Goal: Transaction & Acquisition: Purchase product/service

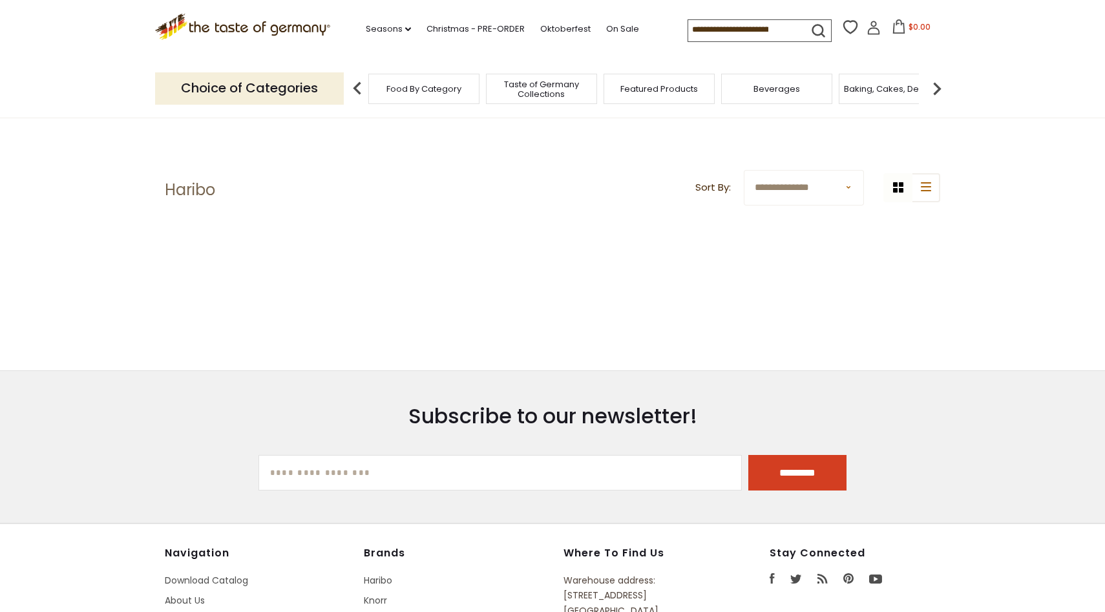
click at [562, 96] on span "Taste of Germany Collections" at bounding box center [541, 88] width 103 height 19
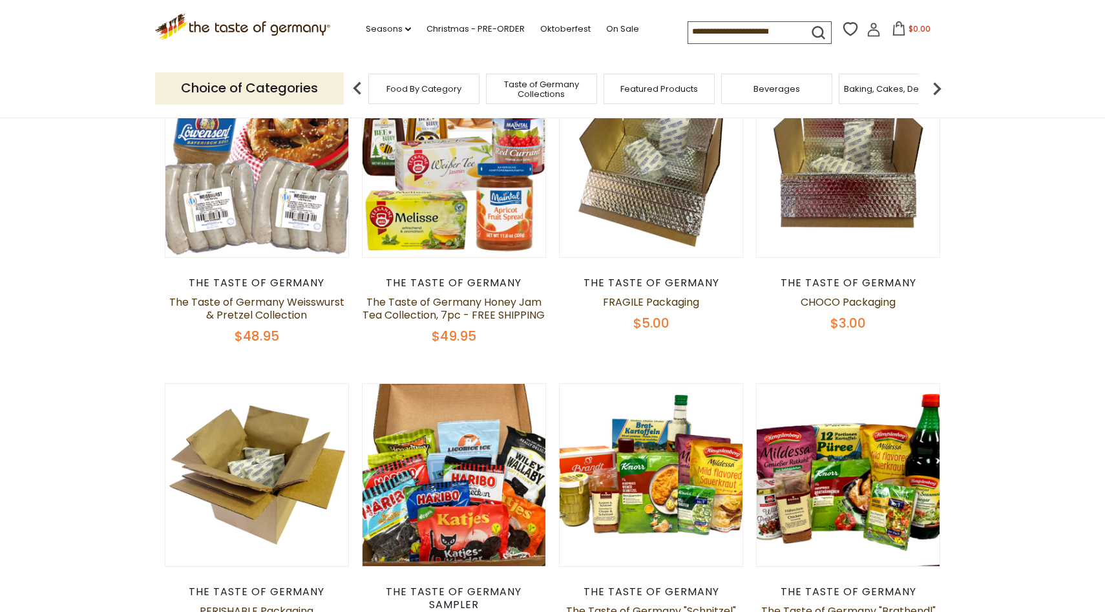
scroll to position [141, 0]
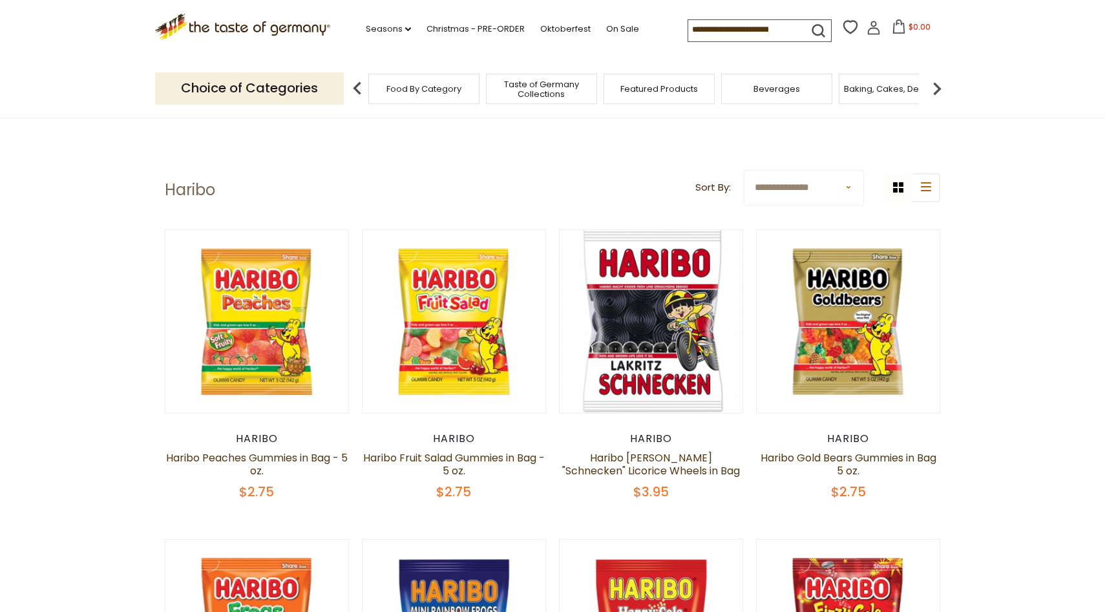
click at [709, 26] on input at bounding box center [742, 29] width 109 height 18
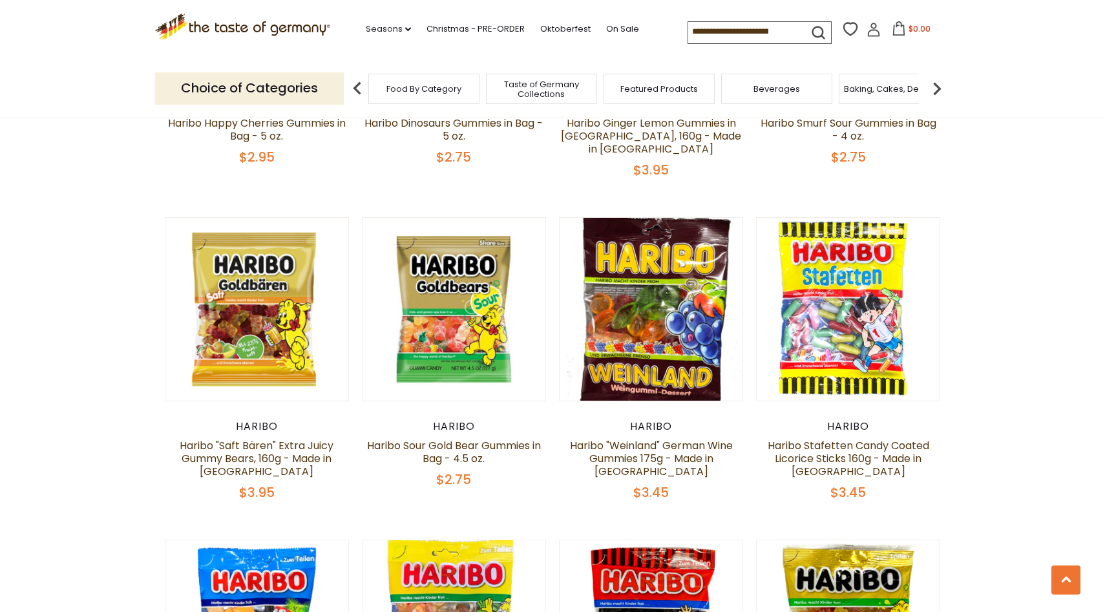
scroll to position [1303, 0]
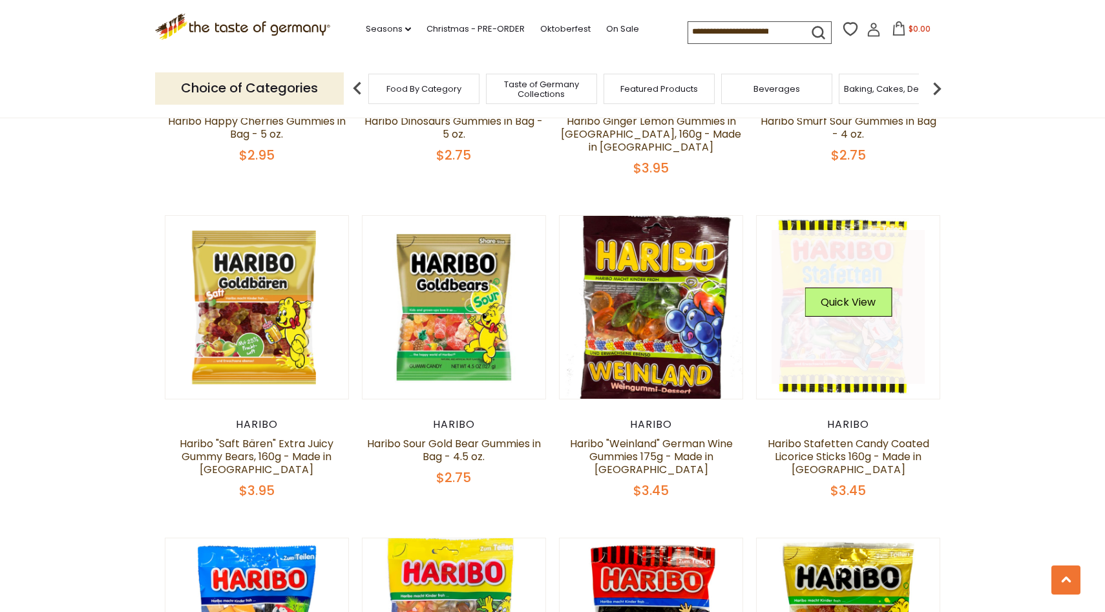
click at [823, 346] on img at bounding box center [847, 307] width 183 height 183
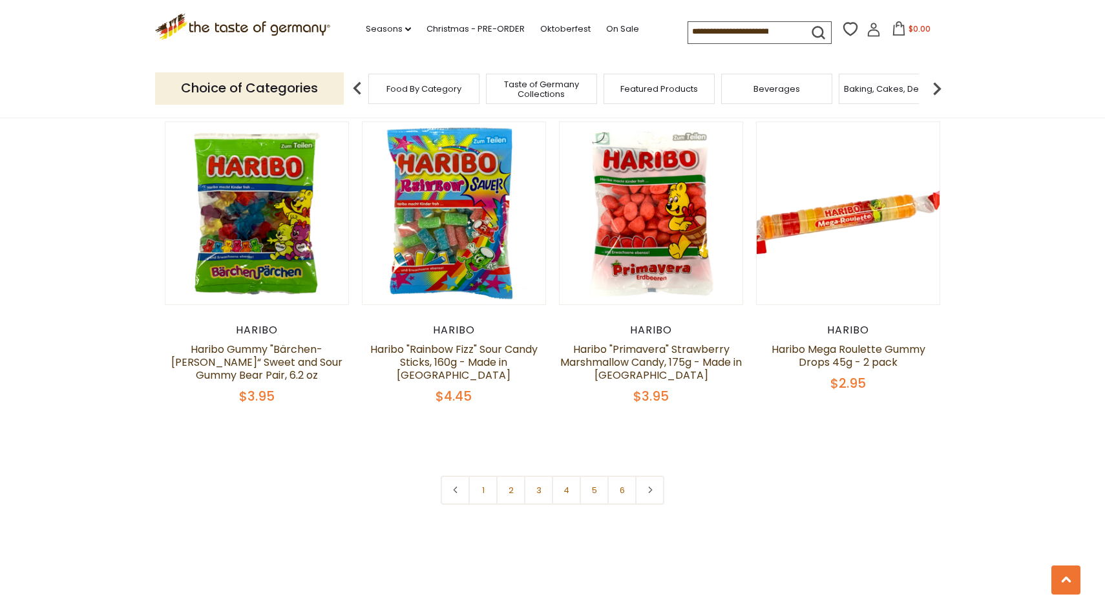
scroll to position [2674, 0]
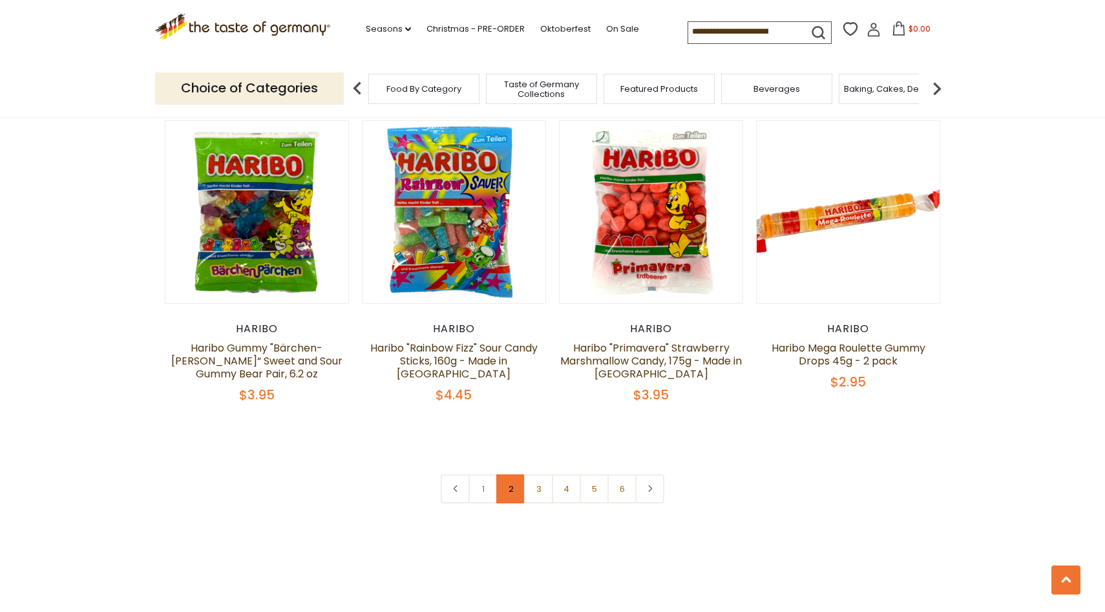
click at [505, 474] on link "2" at bounding box center [510, 488] width 29 height 29
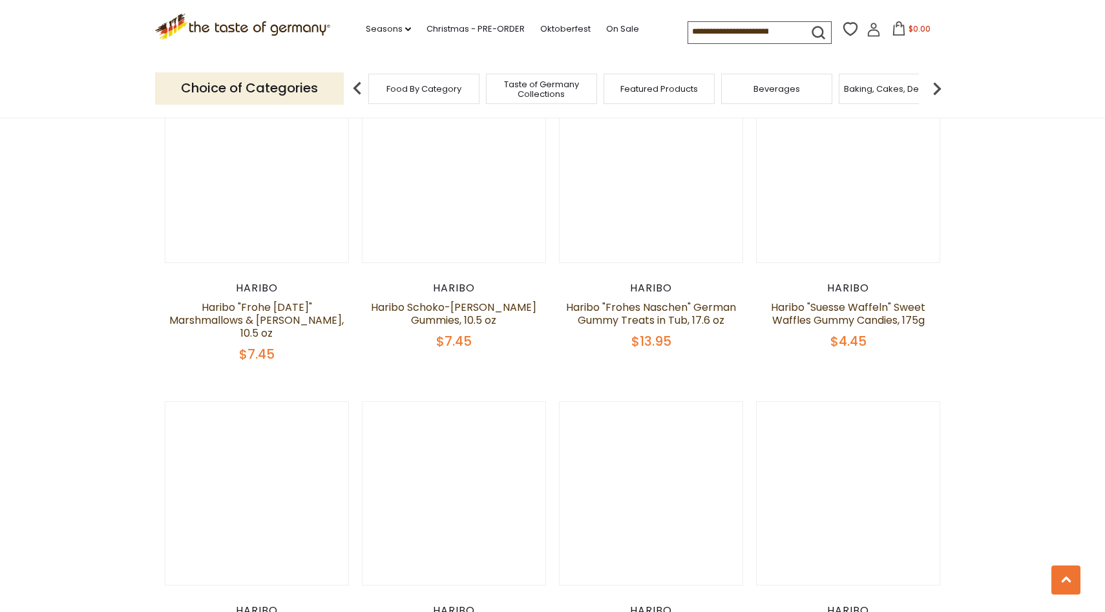
scroll to position [2126, 0]
